Goal: Check status: Check status

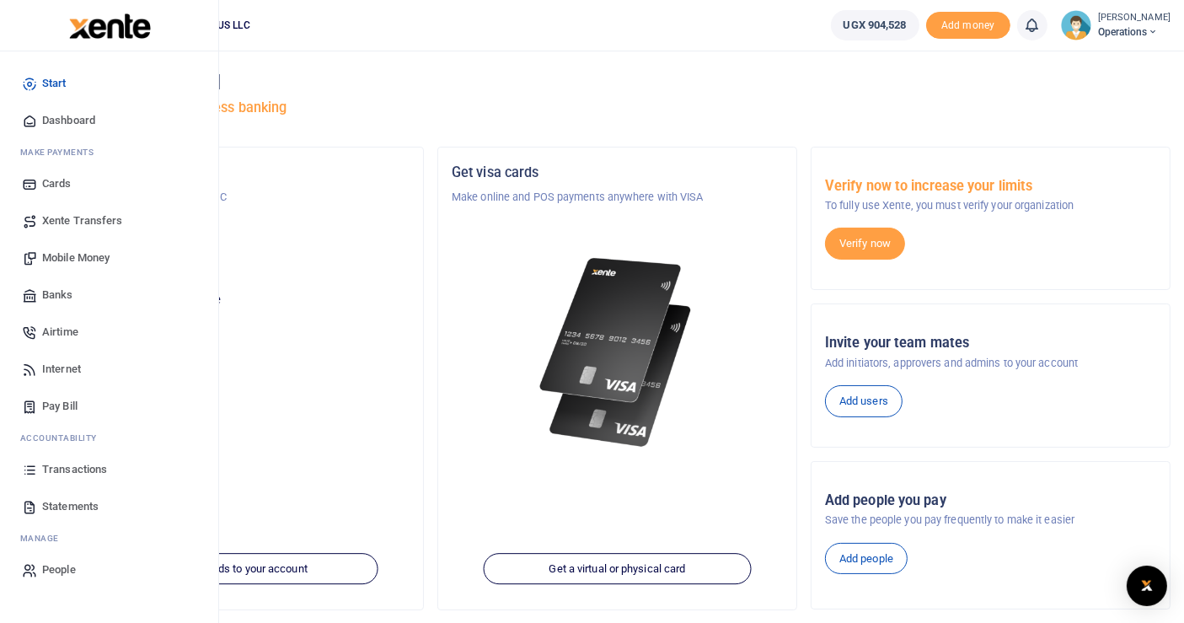
click at [78, 468] on span "Transactions" at bounding box center [74, 469] width 65 height 17
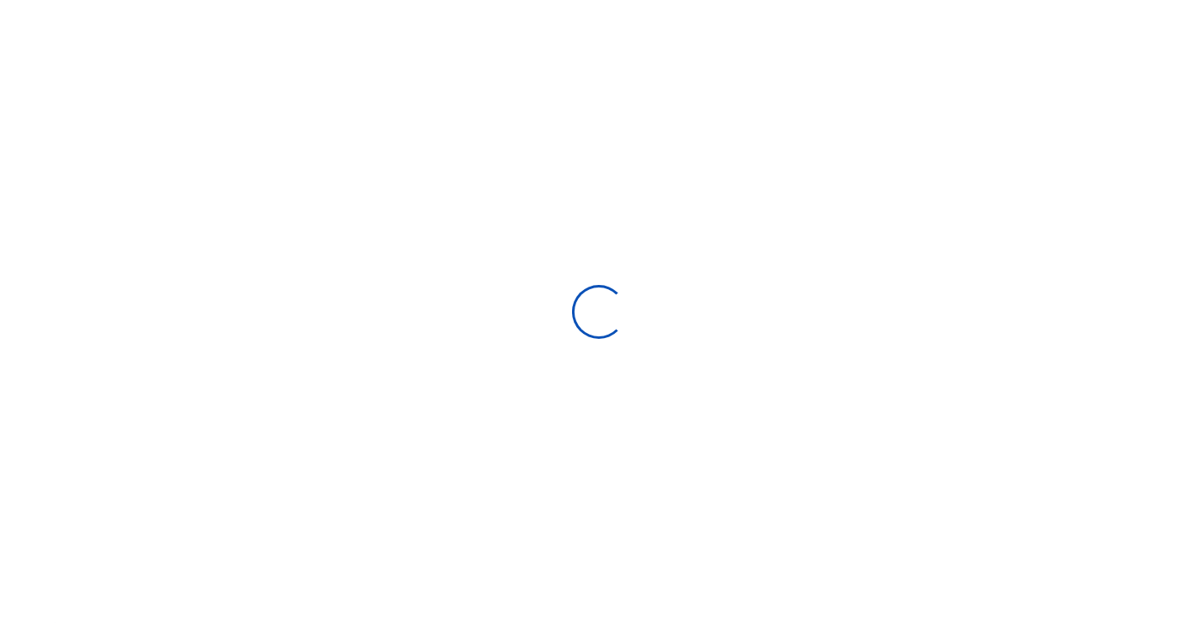
select select
type input "[DATE] - [DATE]"
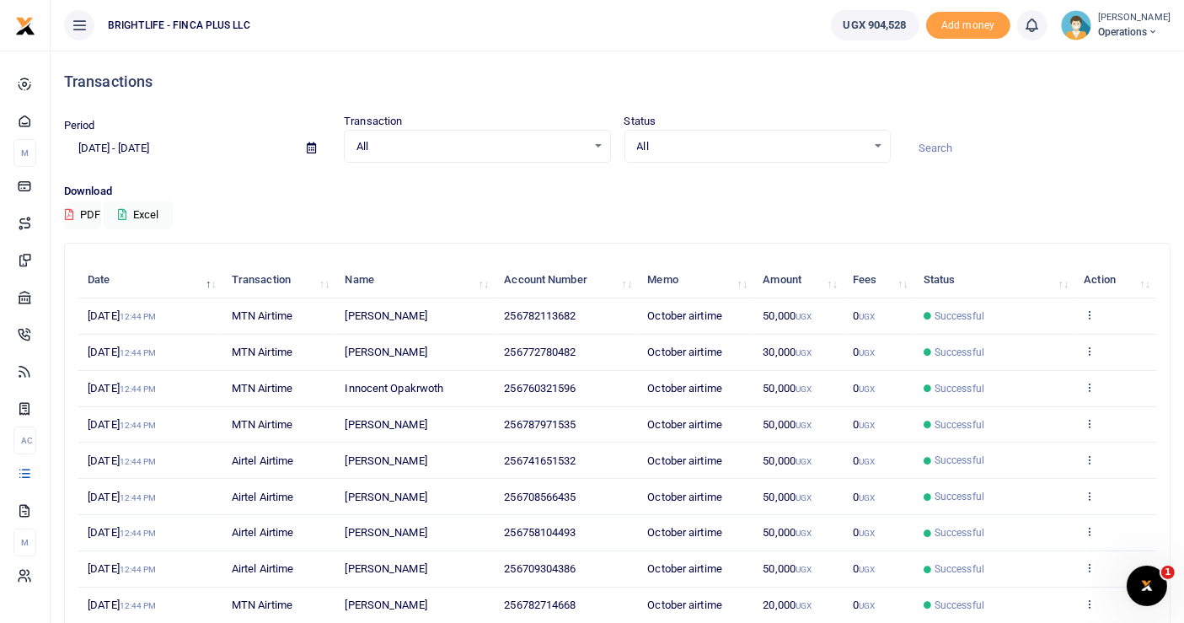
click at [692, 39] on ul "BRIGHTLIFE - FINCA PLUS LLC" at bounding box center [434, 25] width 767 height 51
